Goal: Transaction & Acquisition: Purchase product/service

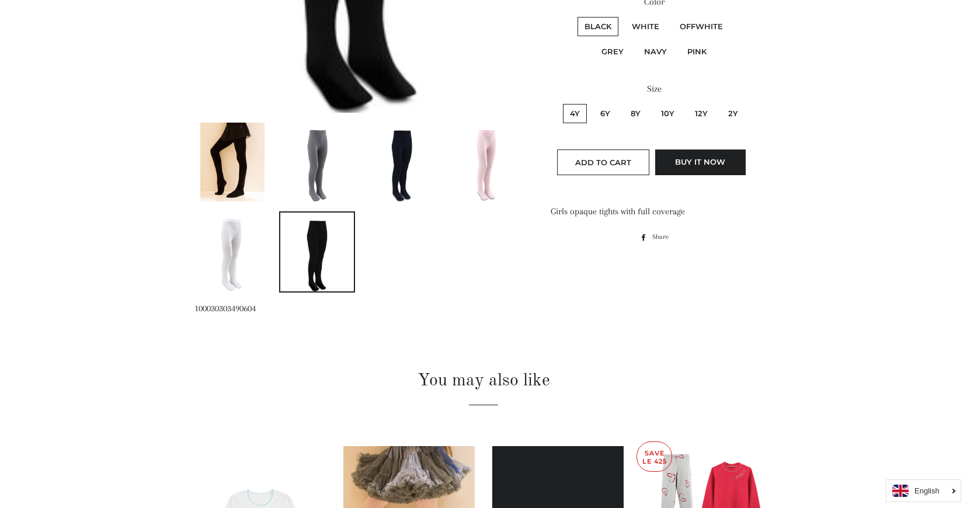
scroll to position [843, 0]
